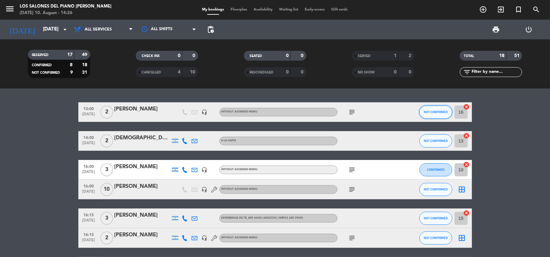
click at [431, 112] on span "NOT CONFIRMED" at bounding box center [436, 112] width 24 height 4
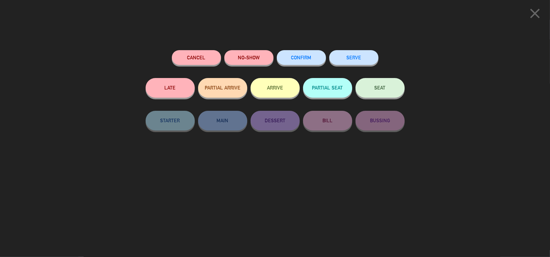
click at [251, 57] on button "NO-SHOW" at bounding box center [248, 57] width 49 height 15
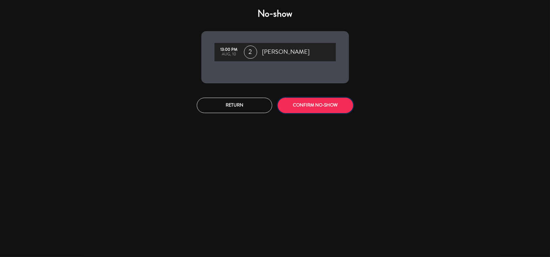
click at [323, 109] on button "CONFIRM NO-SHOW" at bounding box center [315, 105] width 75 height 15
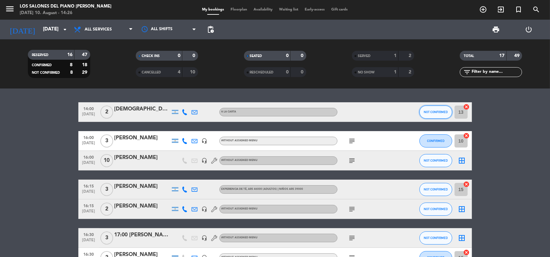
click at [434, 109] on button "NOT CONFIRMED" at bounding box center [436, 112] width 33 height 13
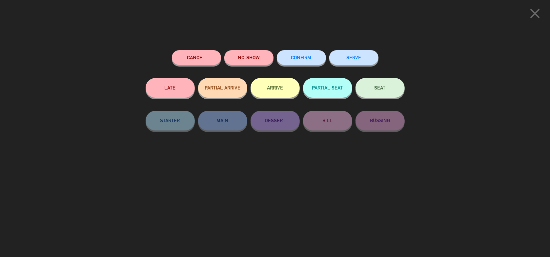
click at [246, 53] on button "NO-SHOW" at bounding box center [248, 57] width 49 height 15
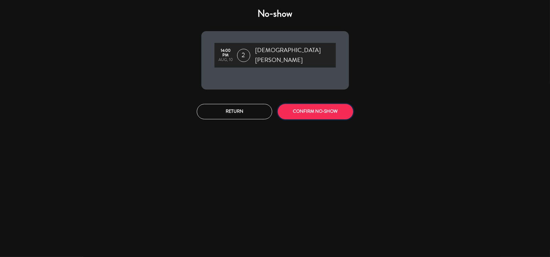
click at [326, 104] on button "CONFIRM NO-SHOW" at bounding box center [315, 111] width 75 height 15
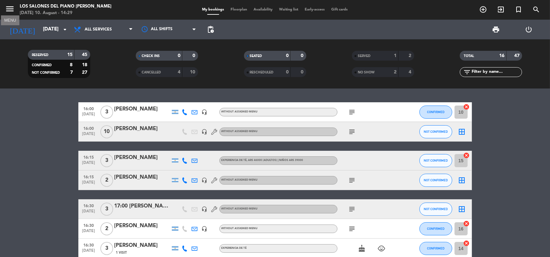
click at [8, 8] on icon "menu" at bounding box center [10, 9] width 10 height 10
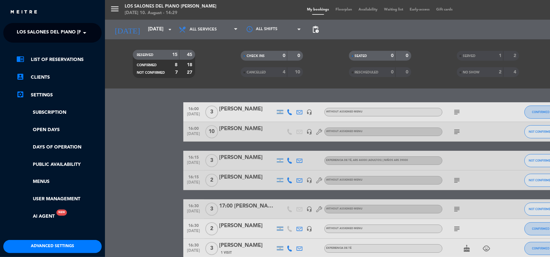
click at [86, 32] on span at bounding box center [86, 33] width 11 height 14
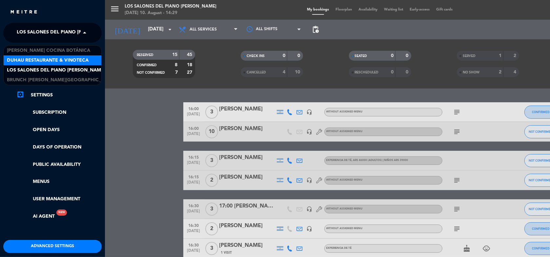
click at [75, 58] on span "Duhau Restaurante & Vinoteca" at bounding box center [48, 61] width 82 height 8
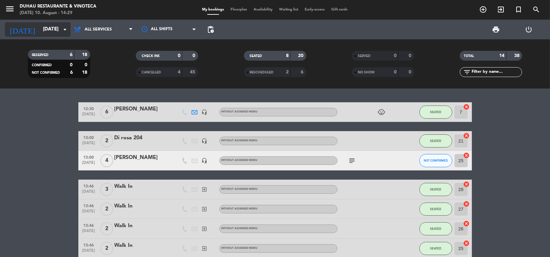
click at [58, 32] on input "[DATE]" at bounding box center [73, 29] width 66 height 12
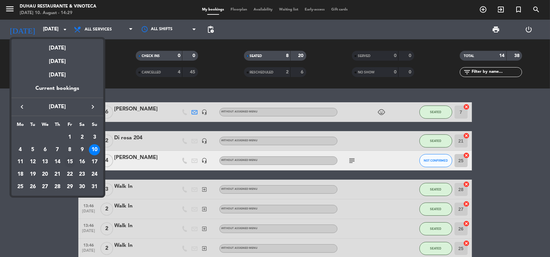
click at [71, 161] on div "15" at bounding box center [69, 162] width 11 height 11
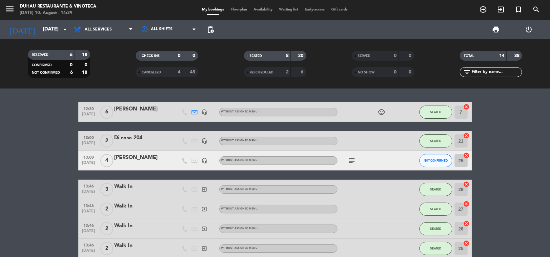
type input "[DATE]"
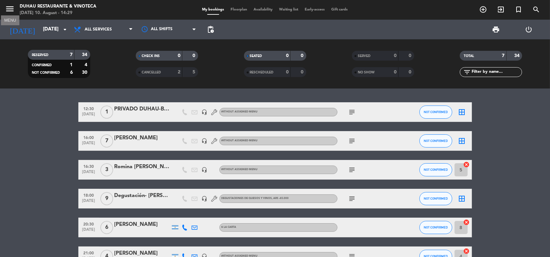
click at [10, 11] on icon "menu" at bounding box center [10, 9] width 10 height 10
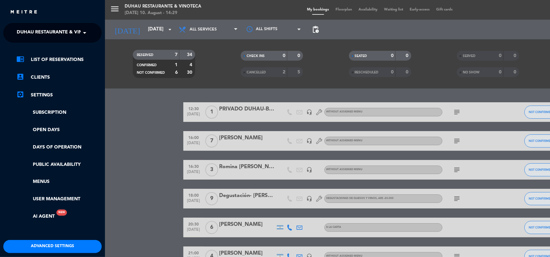
click at [85, 31] on span at bounding box center [86, 33] width 11 height 14
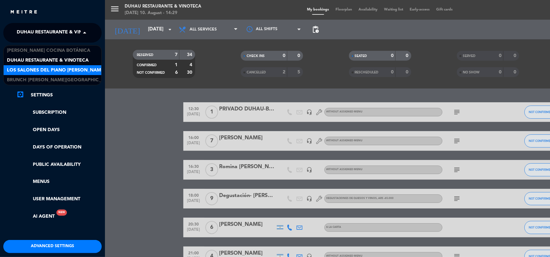
click at [76, 67] on span "Los Salones del Piano [PERSON_NAME]" at bounding box center [56, 71] width 98 height 8
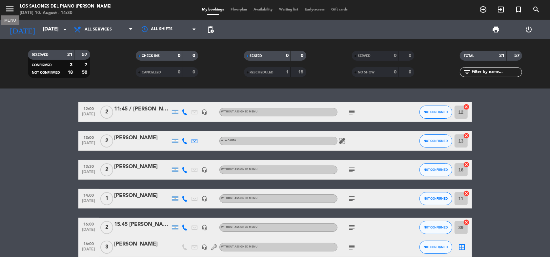
click at [11, 9] on icon "menu" at bounding box center [10, 9] width 10 height 10
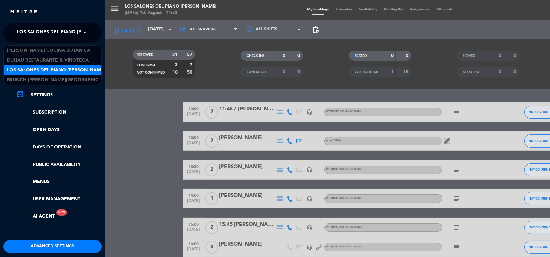
click at [85, 30] on span at bounding box center [86, 33] width 11 height 14
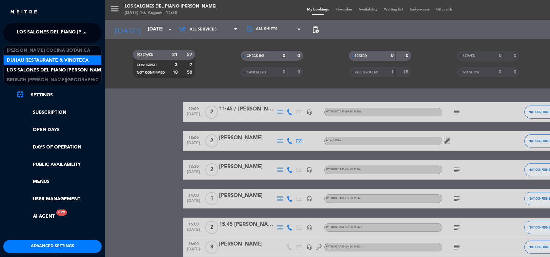
click at [74, 61] on span "Duhau Restaurante & Vinoteca" at bounding box center [48, 61] width 82 height 8
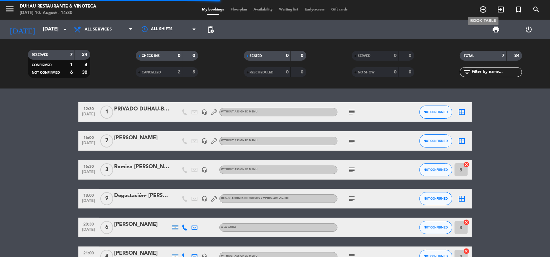
click at [483, 7] on icon "add_circle_outline" at bounding box center [483, 10] width 8 height 8
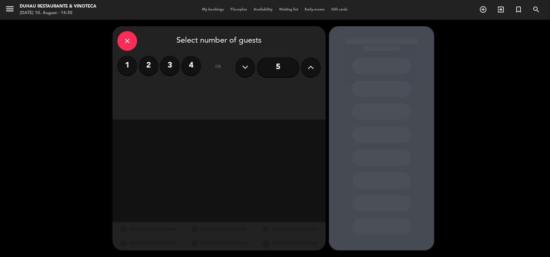
click at [169, 67] on label "3" at bounding box center [170, 66] width 20 height 20
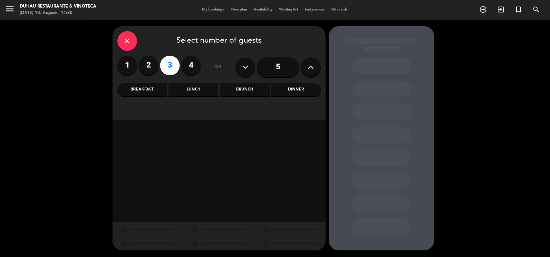
click at [194, 87] on div "Lunch" at bounding box center [194, 89] width 50 height 13
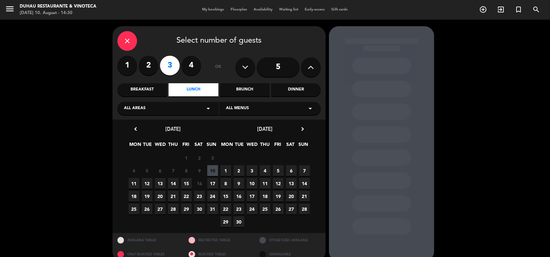
click at [213, 182] on span "17" at bounding box center [212, 183] width 11 height 11
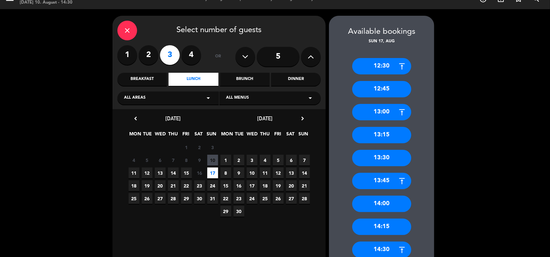
scroll to position [53, 0]
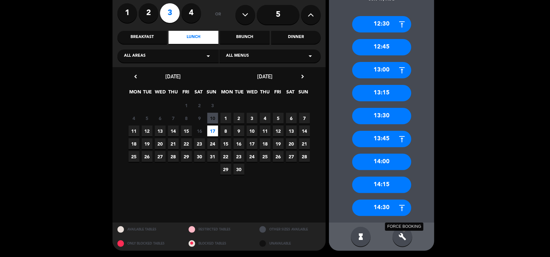
click at [405, 235] on icon "build" at bounding box center [403, 237] width 8 height 8
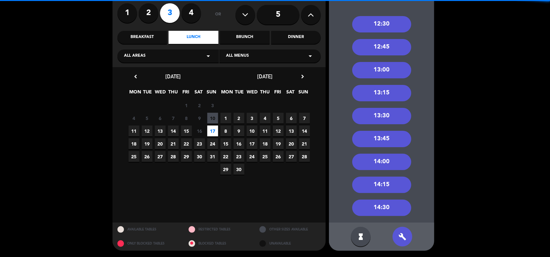
click at [381, 205] on div "14:30" at bounding box center [381, 208] width 59 height 16
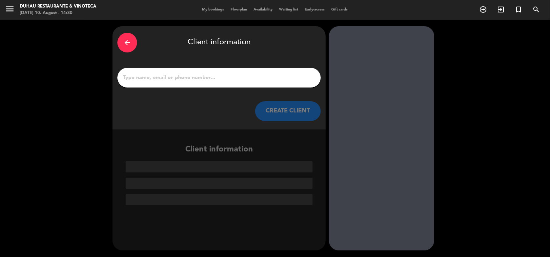
scroll to position [0, 0]
click at [199, 75] on input "1" at bounding box center [219, 77] width 194 height 9
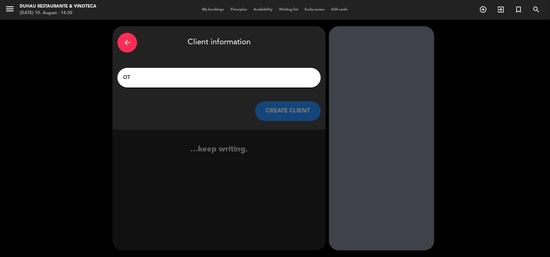
type input "O"
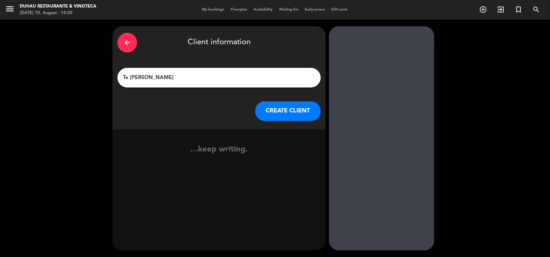
type input "Te [PERSON_NAME]"
click at [267, 112] on button "CREATE CLIENT" at bounding box center [288, 111] width 66 height 20
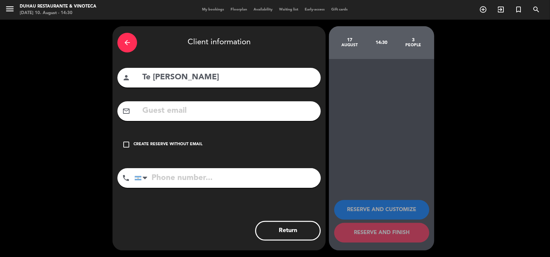
click at [126, 145] on icon "check_box_outline_blank" at bounding box center [126, 145] width 8 height 8
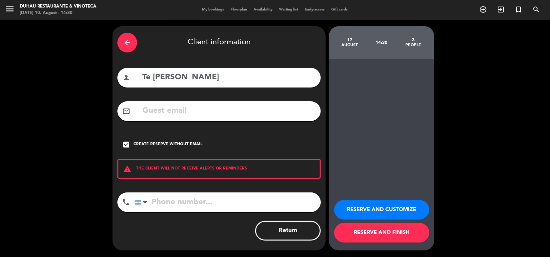
click at [377, 205] on button "RESERVE AND CUSTOMIZE" at bounding box center [381, 210] width 95 height 20
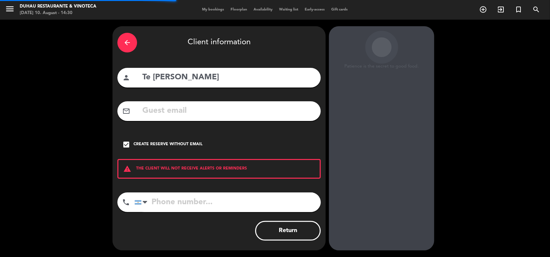
scroll to position [5, 0]
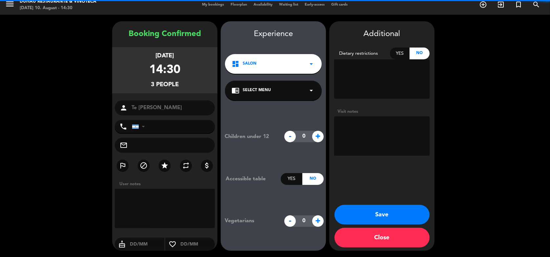
click at [357, 131] on textarea at bounding box center [381, 136] width 95 height 39
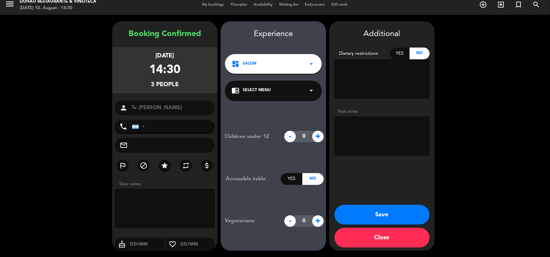
paste textarea "[EMAIL_ADDRESS][DOMAIN_NAME]"
click at [340, 125] on textarea at bounding box center [381, 136] width 95 height 39
type textarea "tentativa [EMAIL_ADDRESS][DOMAIN_NAME]"
click at [383, 210] on button "Save" at bounding box center [382, 215] width 95 height 20
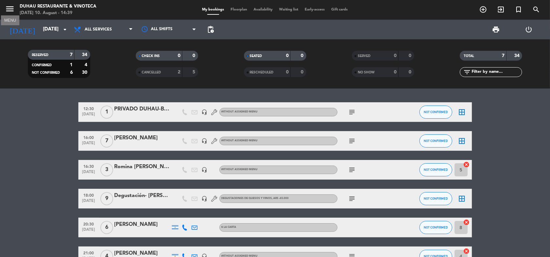
click at [11, 8] on icon "menu" at bounding box center [10, 9] width 10 height 10
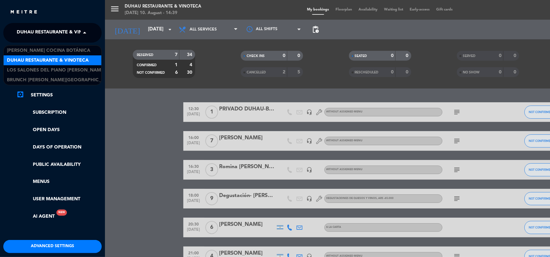
click at [86, 33] on span at bounding box center [86, 33] width 11 height 14
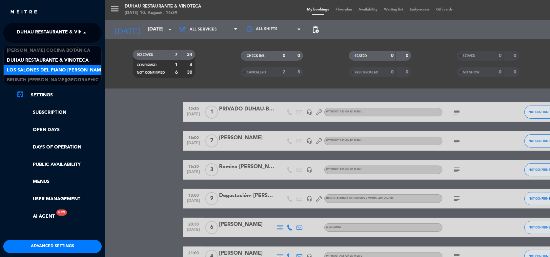
click at [78, 69] on span "Los Salones del Piano [PERSON_NAME]" at bounding box center [56, 71] width 98 height 8
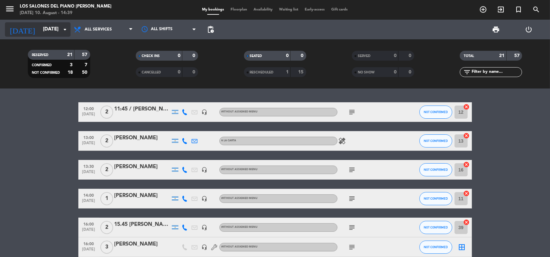
click at [40, 33] on input "[DATE]" at bounding box center [73, 29] width 66 height 12
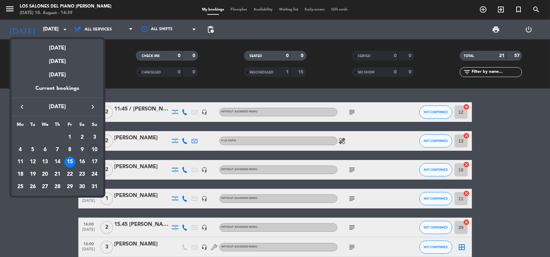
click at [42, 183] on div "27" at bounding box center [44, 186] width 11 height 11
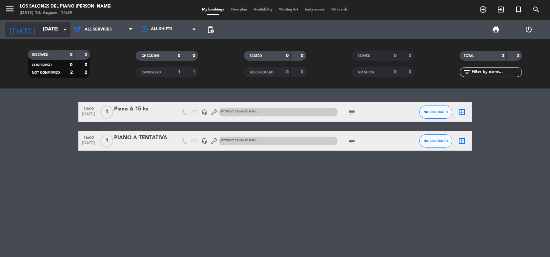
click at [62, 28] on icon "arrow_drop_down" at bounding box center [65, 30] width 8 height 8
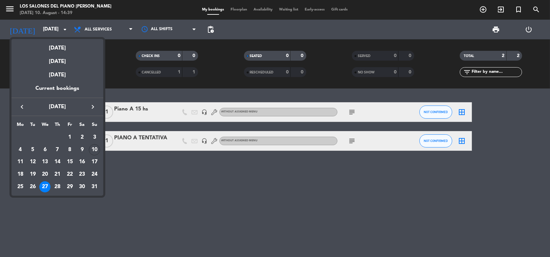
click at [92, 103] on button "keyboard_arrow_right" at bounding box center [93, 107] width 12 height 9
click at [81, 185] on div "27" at bounding box center [81, 186] width 11 height 11
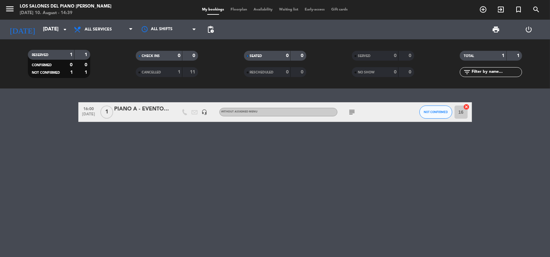
click at [139, 114] on div at bounding box center [143, 116] width 56 height 5
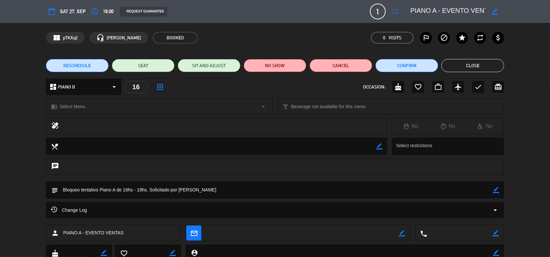
click at [469, 69] on button "Close" at bounding box center [473, 65] width 63 height 13
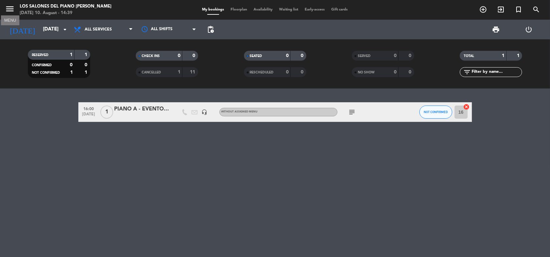
click at [8, 9] on icon "menu" at bounding box center [10, 9] width 10 height 10
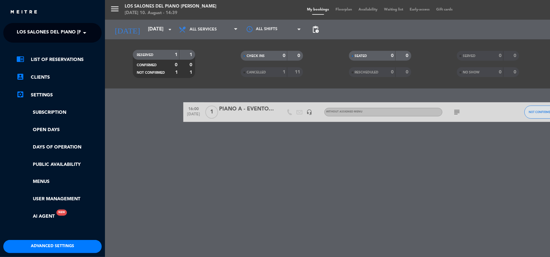
click at [84, 30] on span at bounding box center [86, 33] width 11 height 14
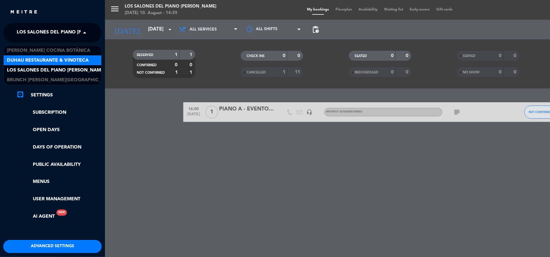
click at [81, 61] on span "Duhau Restaurante & Vinoteca" at bounding box center [48, 61] width 82 height 8
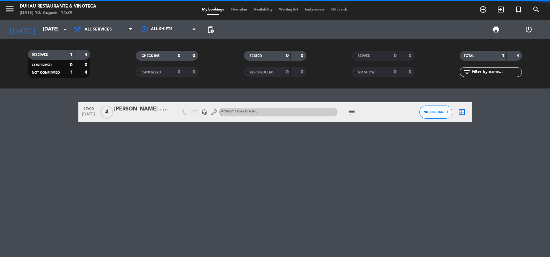
click at [154, 112] on div "[PERSON_NAME] - SAY HUEQUE" at bounding box center [143, 109] width 56 height 9
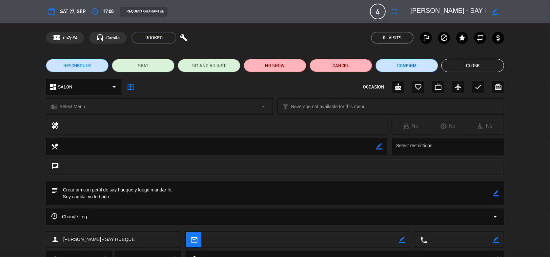
click at [457, 68] on button "Close" at bounding box center [473, 65] width 63 height 13
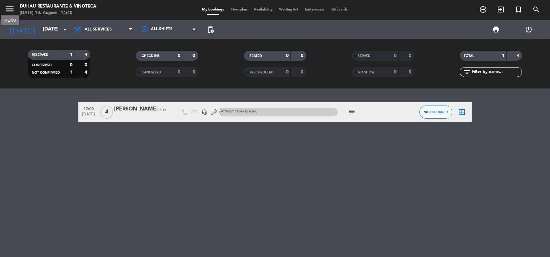
click at [11, 6] on icon "menu" at bounding box center [10, 9] width 10 height 10
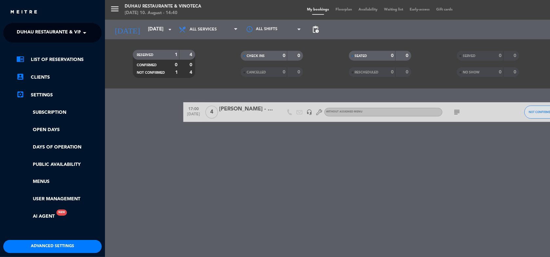
click at [86, 33] on span at bounding box center [86, 33] width 11 height 14
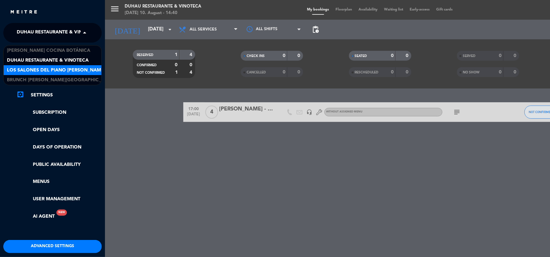
click at [84, 67] on span "Los Salones del Piano [PERSON_NAME]" at bounding box center [56, 71] width 98 height 8
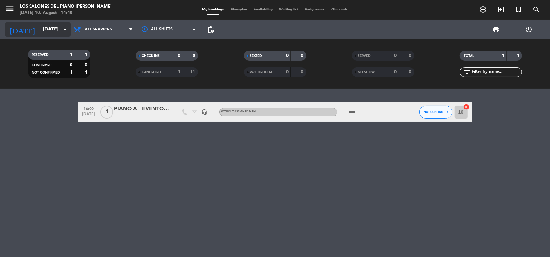
click at [40, 30] on input "[DATE]" at bounding box center [73, 29] width 66 height 12
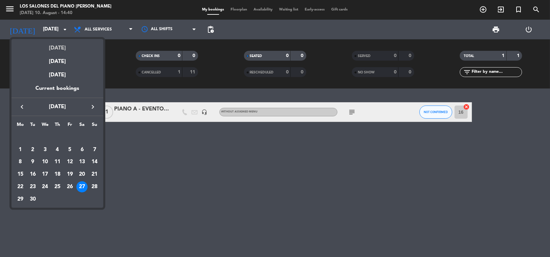
click at [56, 46] on div "[DATE]" at bounding box center [57, 45] width 92 height 13
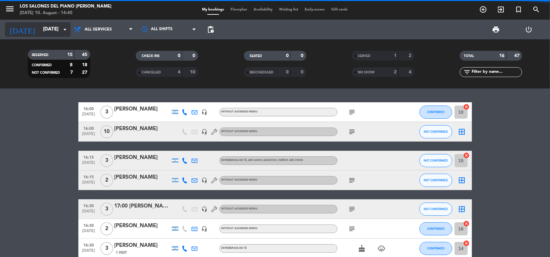
click at [48, 27] on input "[DATE]" at bounding box center [73, 29] width 66 height 12
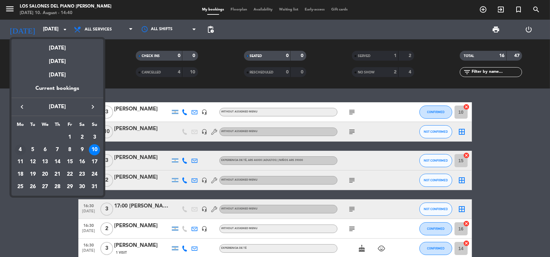
click at [18, 150] on div "4" at bounding box center [20, 149] width 11 height 11
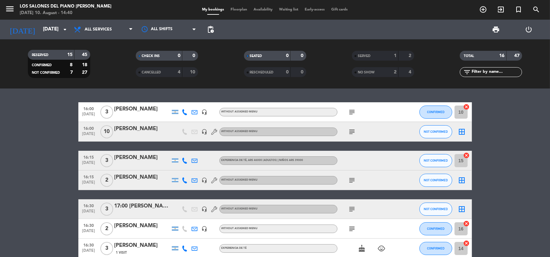
type input "[DATE]"
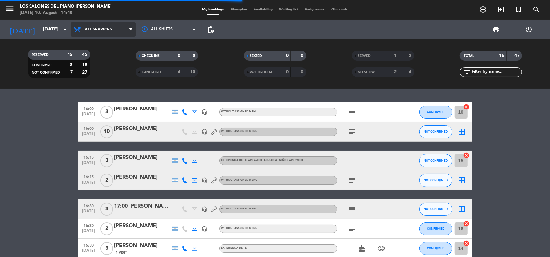
click at [118, 28] on span "All services" at bounding box center [104, 29] width 66 height 14
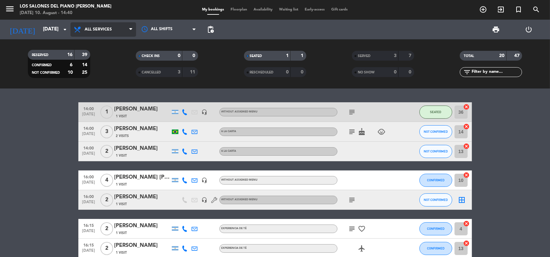
click at [115, 27] on span "All services" at bounding box center [104, 29] width 66 height 14
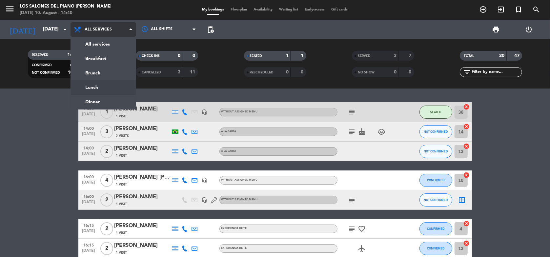
click at [102, 81] on div "menu Los Salones del Piano [PERSON_NAME] [DATE] 10. August - 14:40 My bookings …" at bounding box center [275, 44] width 550 height 89
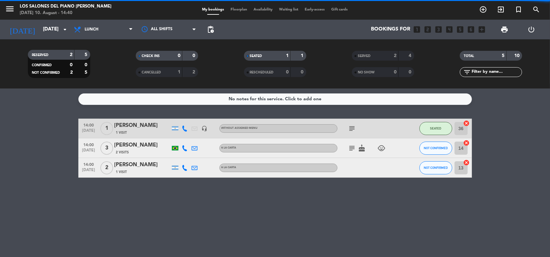
click at [103, 28] on span "Lunch" at bounding box center [104, 29] width 66 height 14
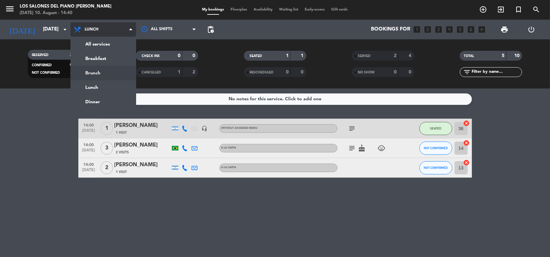
click at [100, 73] on div "menu Los Salones del Piano [PERSON_NAME] [DATE] 10. August - 14:40 My bookings …" at bounding box center [275, 44] width 550 height 89
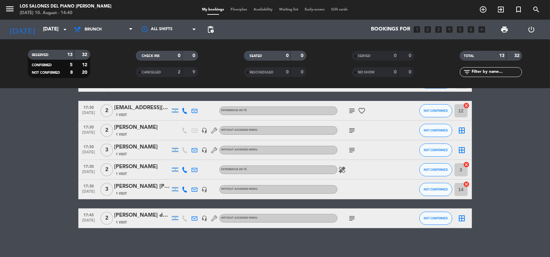
scroll to position [205, 0]
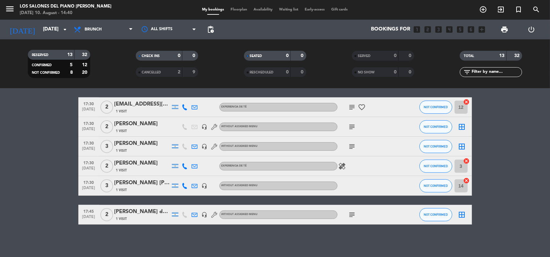
click at [353, 213] on icon "subject" at bounding box center [353, 215] width 8 height 8
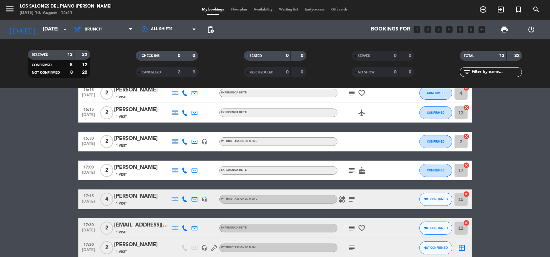
scroll to position [59, 0]
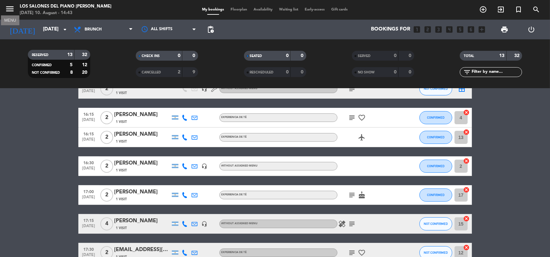
click at [10, 9] on icon "menu" at bounding box center [10, 9] width 10 height 10
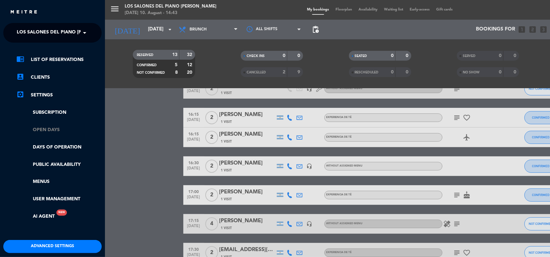
click at [51, 128] on link "Open Days" at bounding box center [58, 130] width 85 height 8
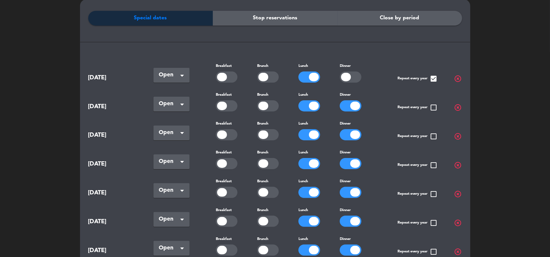
scroll to position [35, 0]
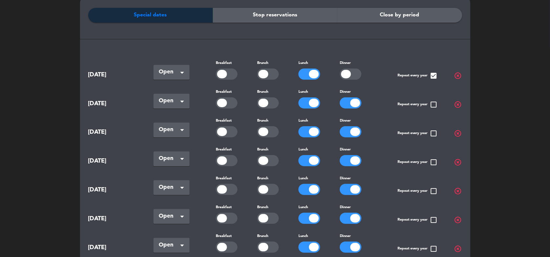
click at [262, 130] on div at bounding box center [264, 132] width 10 height 9
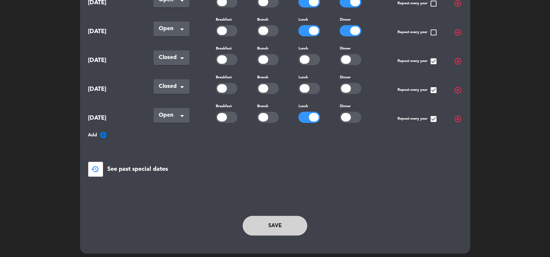
scroll to position [425, 0]
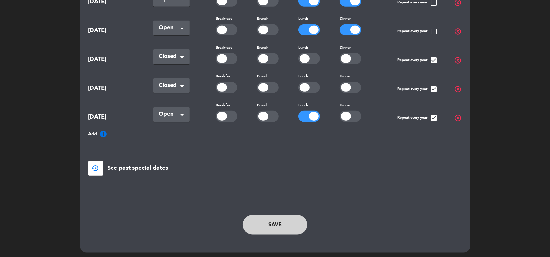
click at [273, 222] on button "Save" at bounding box center [275, 225] width 65 height 20
click at [286, 224] on button "Save" at bounding box center [275, 225] width 65 height 20
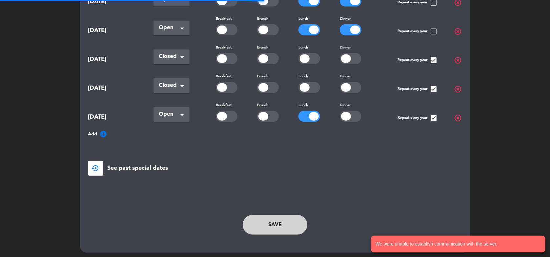
scroll to position [0, 0]
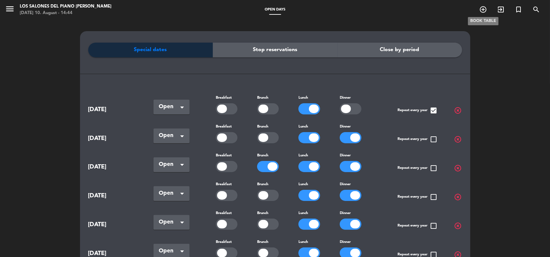
click at [483, 10] on icon "add_circle_outline" at bounding box center [483, 10] width 8 height 8
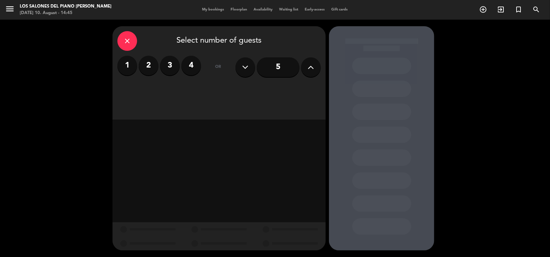
click at [152, 68] on label "2" at bounding box center [149, 66] width 20 height 20
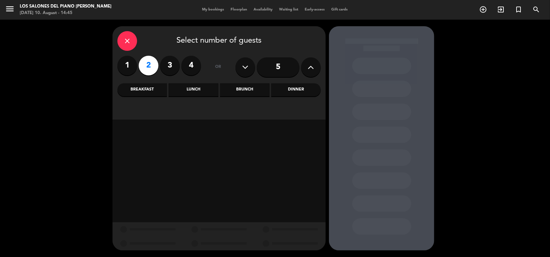
click at [239, 89] on div "Brunch" at bounding box center [245, 89] width 50 height 13
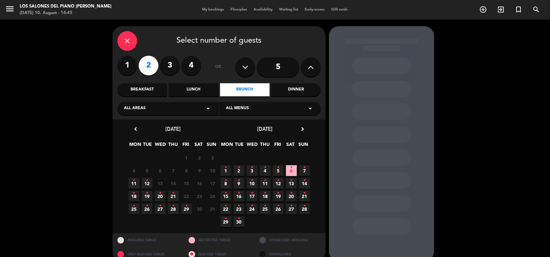
click at [134, 181] on icon "•" at bounding box center [134, 180] width 2 height 11
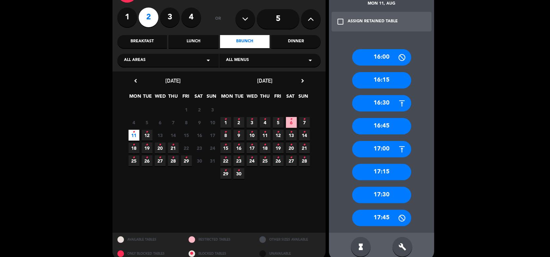
scroll to position [58, 0]
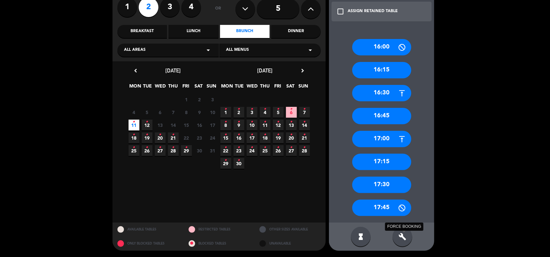
click at [403, 238] on icon "build" at bounding box center [403, 237] width 8 height 8
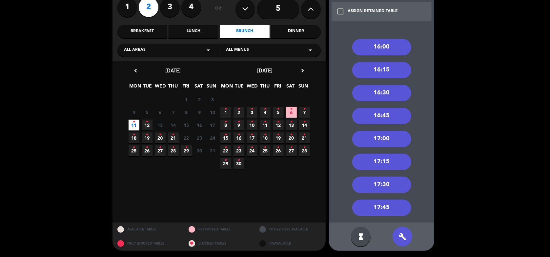
click at [386, 138] on div "17:00" at bounding box center [381, 139] width 59 height 16
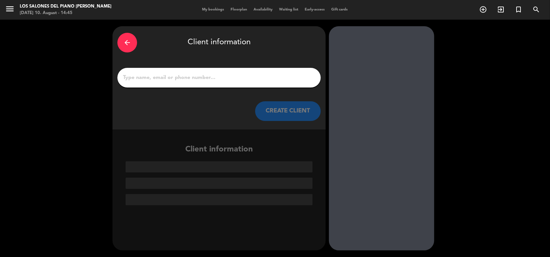
scroll to position [0, 0]
click at [199, 72] on div at bounding box center [218, 78] width 203 height 20
type input "m"
click at [167, 73] on input "m" at bounding box center [219, 77] width 194 height 9
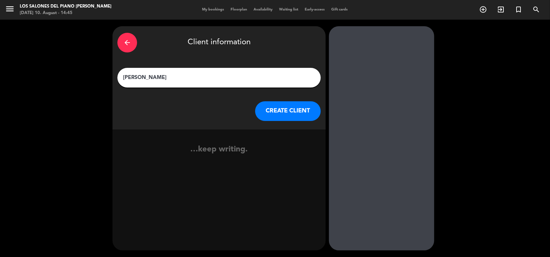
type input "[PERSON_NAME]"
click at [284, 122] on div "arrow_back Client information [PERSON_NAME] CREATE CLIENT" at bounding box center [219, 77] width 213 height 103
click at [278, 112] on button "CREATE CLIENT" at bounding box center [288, 111] width 66 height 20
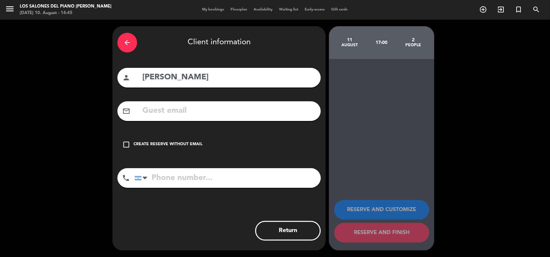
click at [150, 110] on input "text" at bounding box center [229, 110] width 174 height 13
paste input "[EMAIL_ADDRESS][DOMAIN_NAME]"
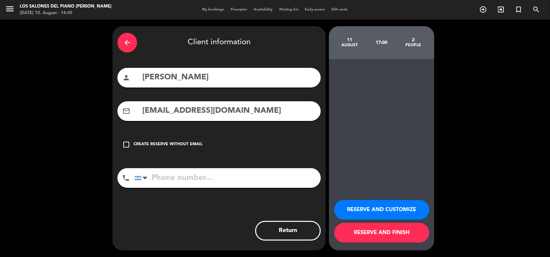
type input "[EMAIL_ADDRESS][DOMAIN_NAME]"
click at [391, 210] on button "RESERVE AND CUSTOMIZE" at bounding box center [381, 210] width 95 height 20
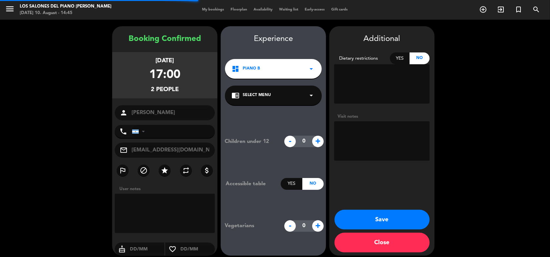
scroll to position [5, 0]
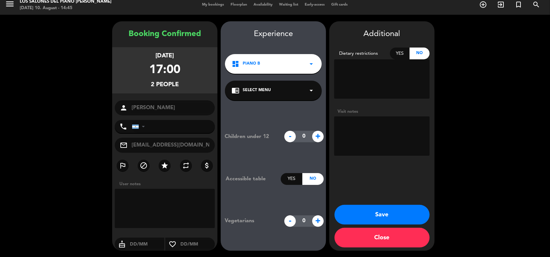
click at [355, 214] on button "Save" at bounding box center [382, 215] width 95 height 20
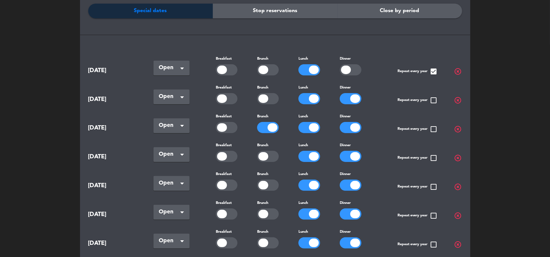
scroll to position [41, 0]
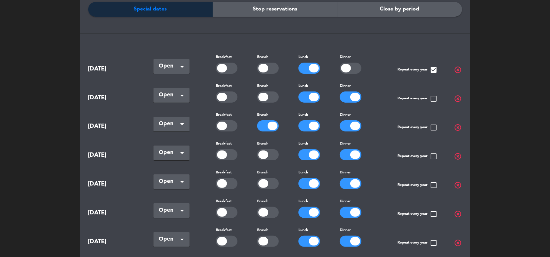
click at [272, 124] on div at bounding box center [273, 126] width 10 height 9
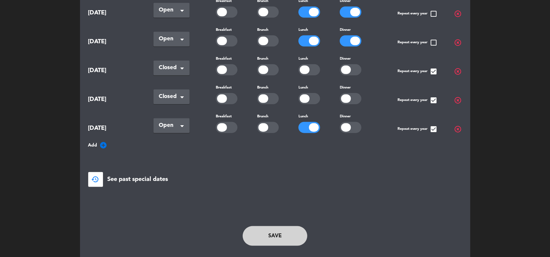
scroll to position [425, 0]
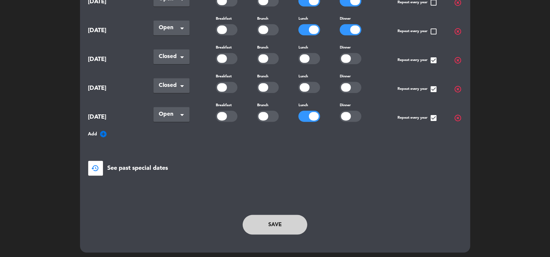
click at [278, 221] on button "Save" at bounding box center [275, 225] width 65 height 20
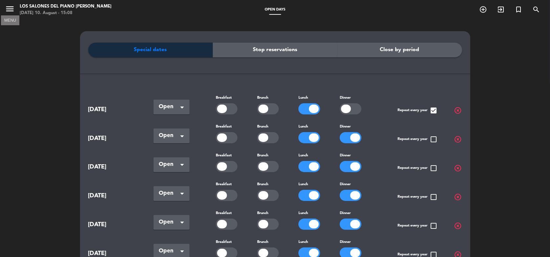
click at [13, 8] on icon "menu" at bounding box center [10, 9] width 10 height 10
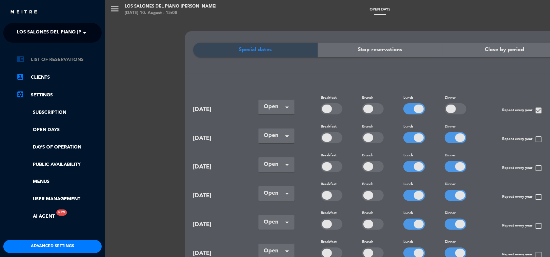
click at [54, 60] on link "chrome_reader_mode List of Reservations" at bounding box center [58, 60] width 85 height 8
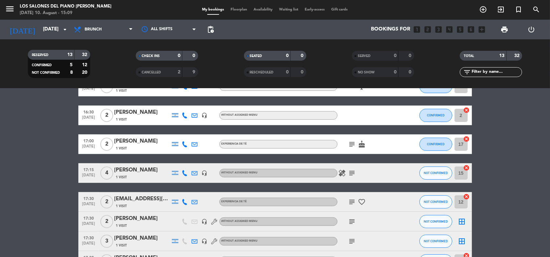
scroll to position [111, 0]
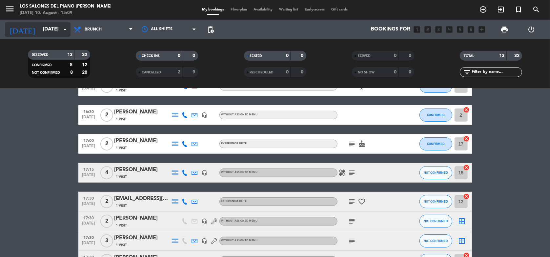
click at [54, 34] on input "[DATE]" at bounding box center [73, 29] width 66 height 12
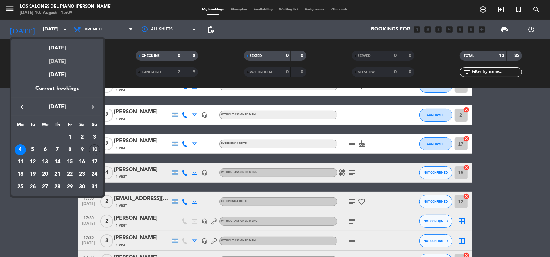
click at [59, 61] on div "[DATE]" at bounding box center [57, 59] width 92 height 13
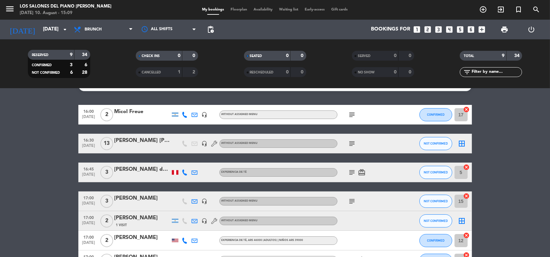
scroll to position [0, 0]
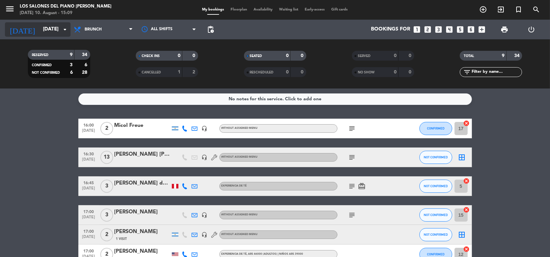
click at [40, 29] on input "Mon 11 Aug" at bounding box center [73, 29] width 66 height 12
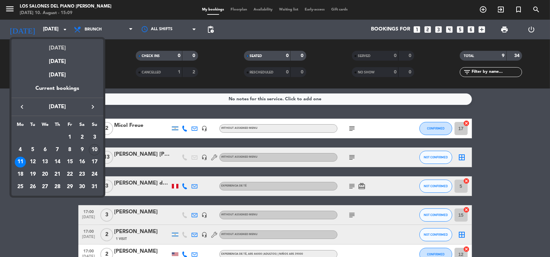
click at [52, 45] on div "[DATE]" at bounding box center [57, 45] width 92 height 13
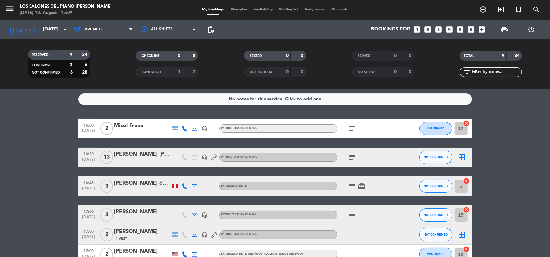
type input "[DATE]"
